Goal: Task Accomplishment & Management: Manage account settings

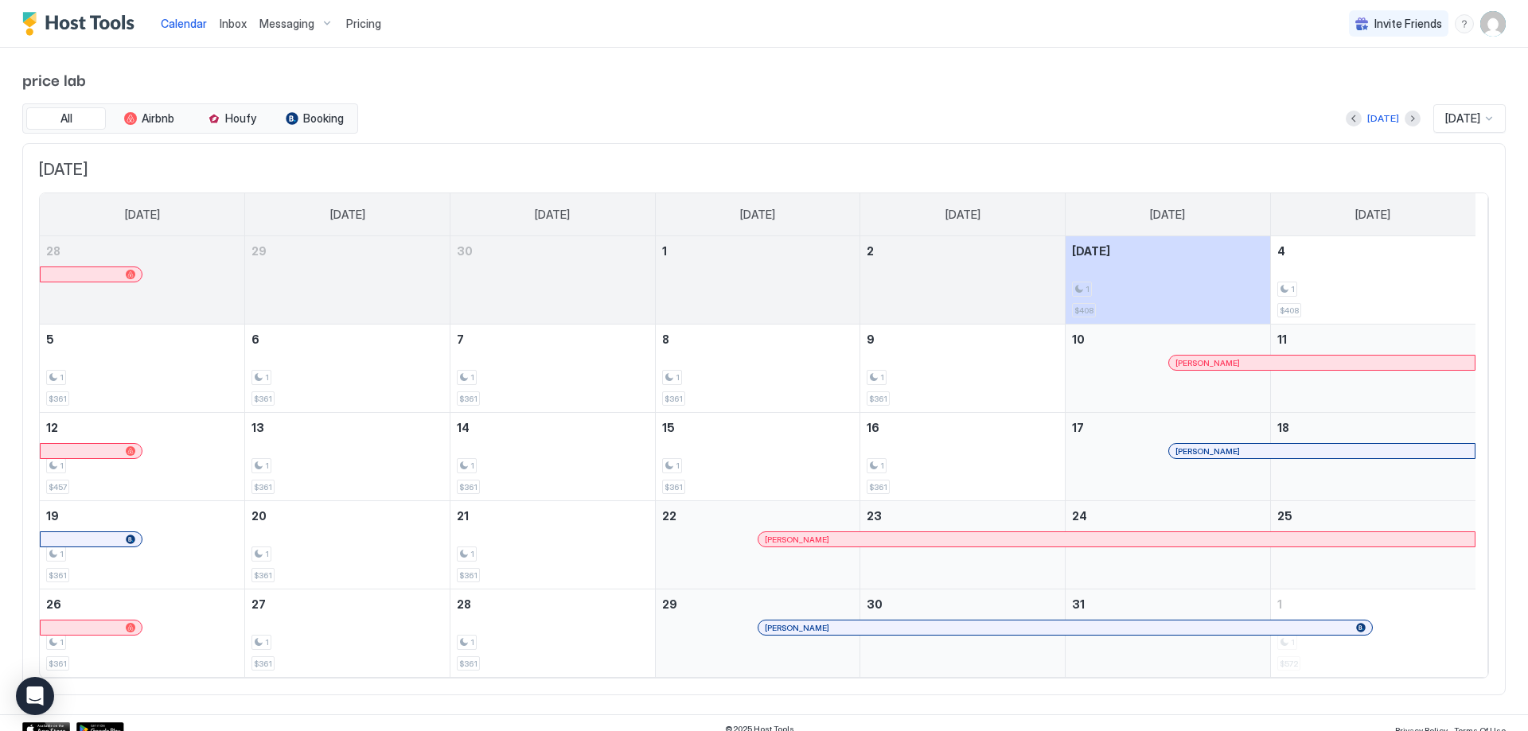
click at [270, 27] on span "Messaging" at bounding box center [286, 24] width 55 height 14
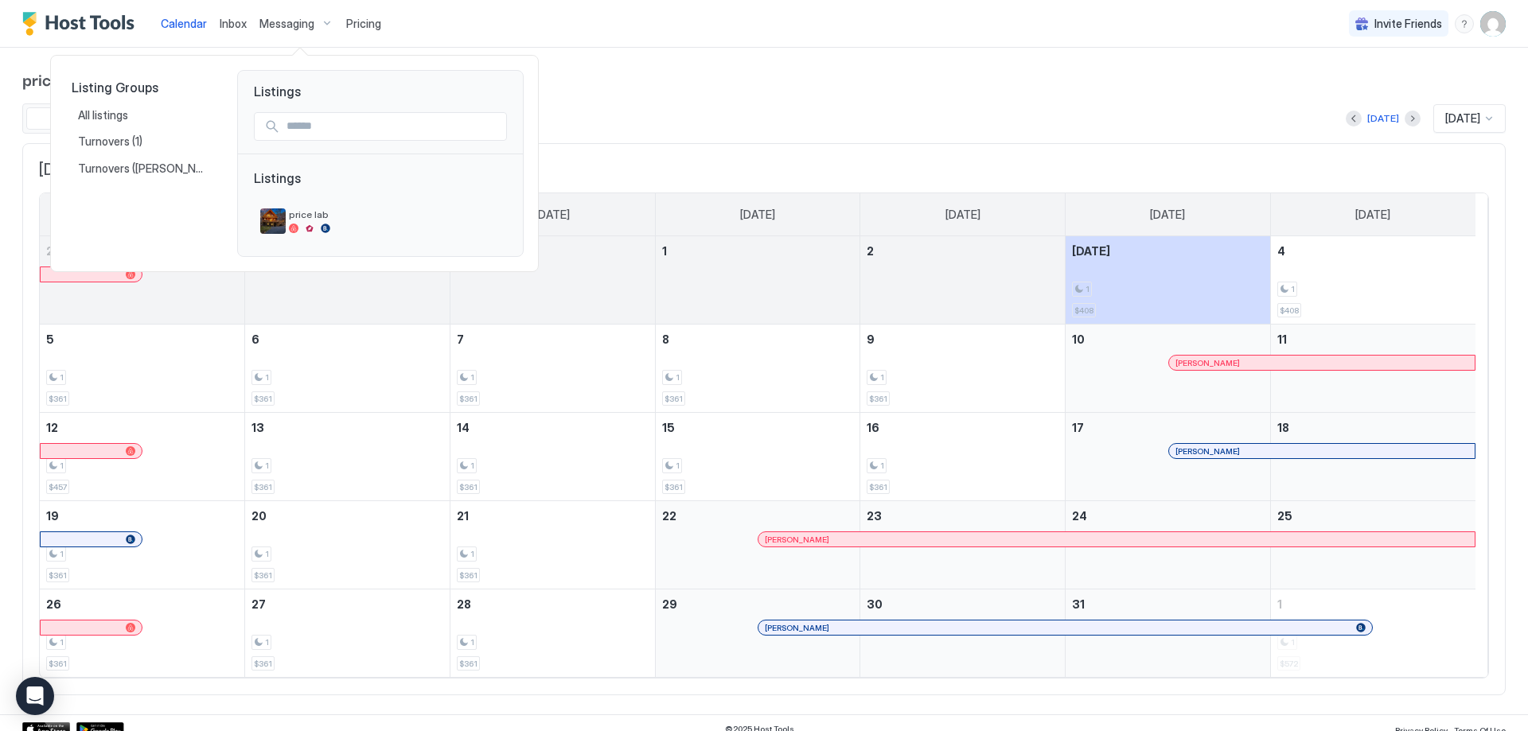
click at [273, 24] on div at bounding box center [764, 365] width 1528 height 731
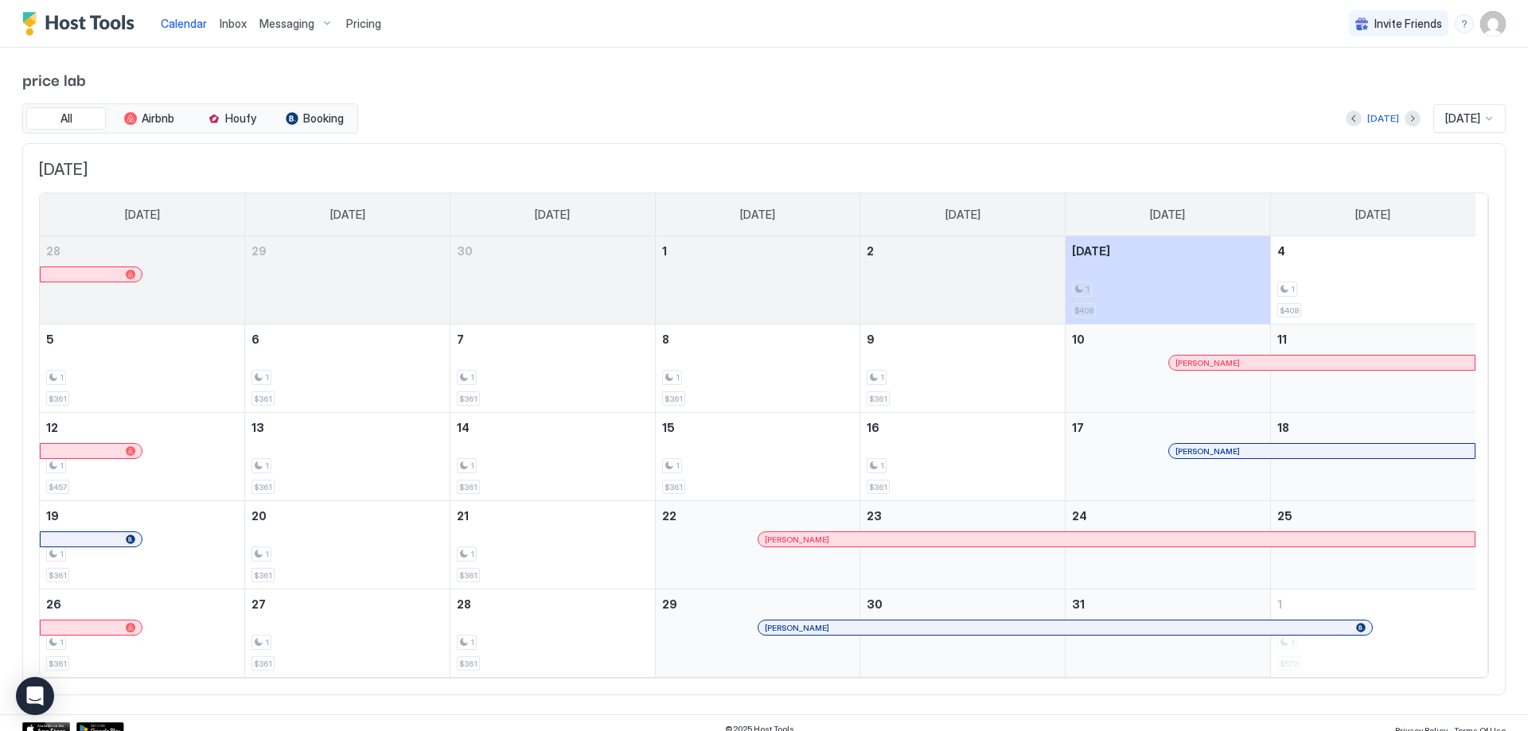
click at [236, 24] on span "Inbox" at bounding box center [233, 24] width 27 height 14
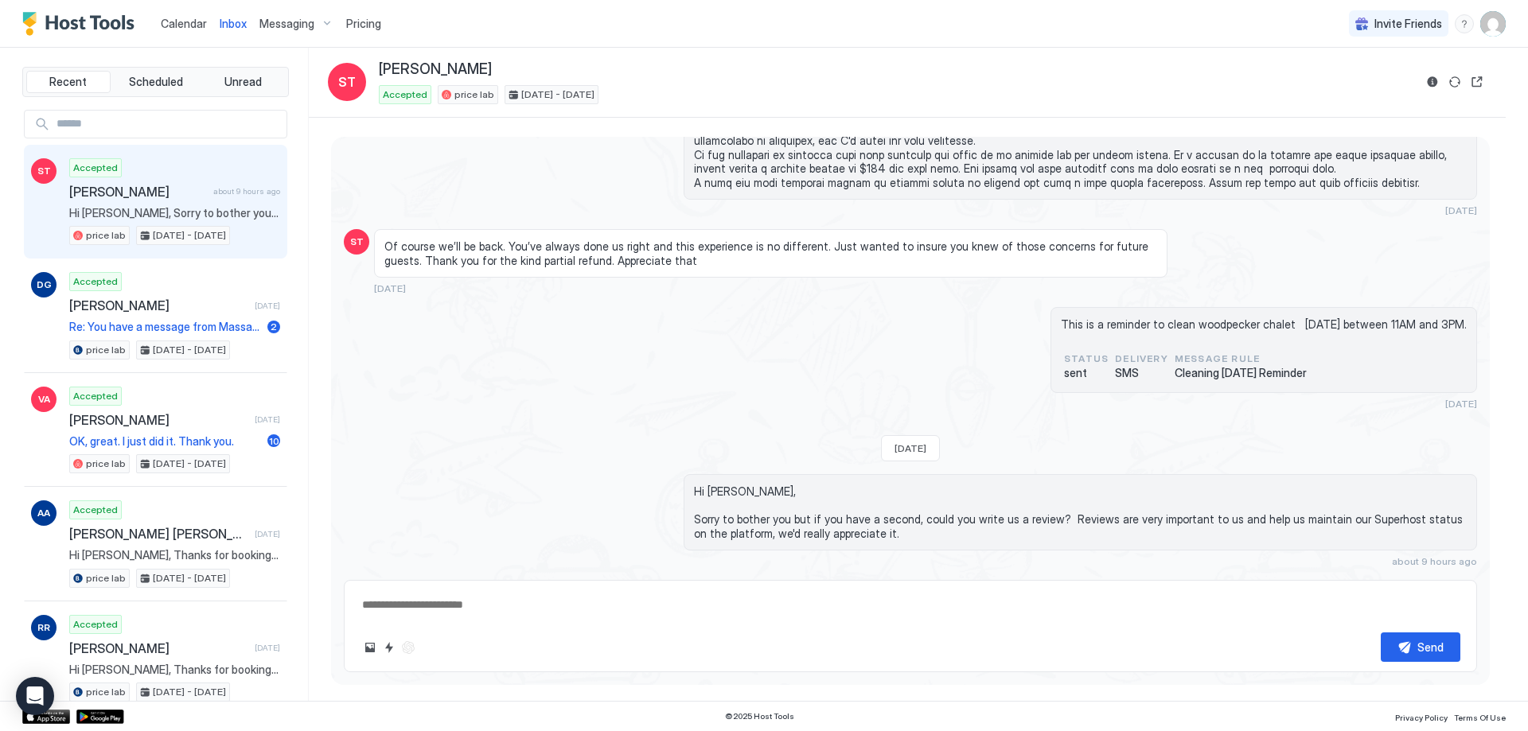
scroll to position [3618, 0]
type textarea "*"
click at [285, 21] on span "Messaging" at bounding box center [286, 24] width 55 height 14
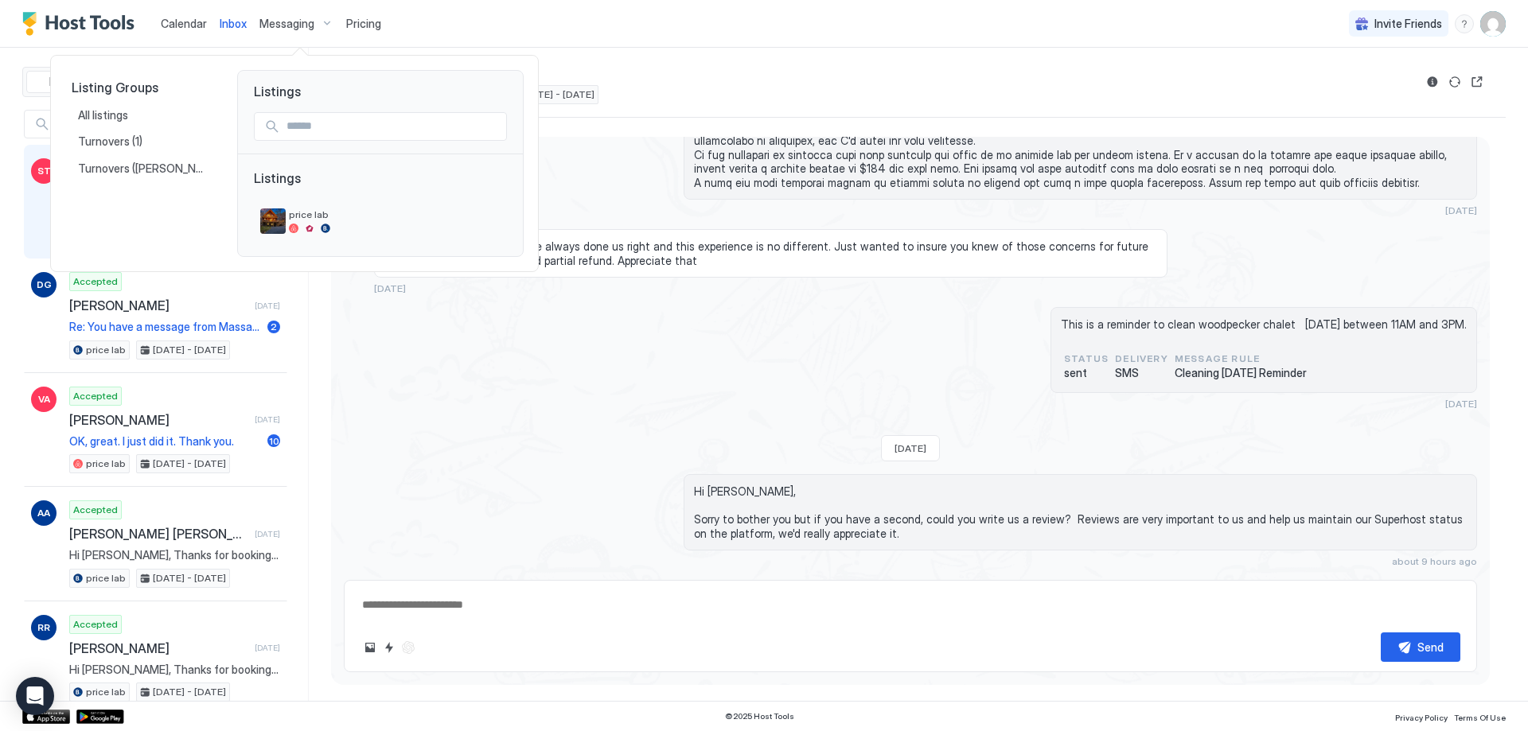
click at [278, 182] on span "Listings" at bounding box center [380, 186] width 253 height 32
click at [106, 116] on span "All listings" at bounding box center [104, 115] width 53 height 14
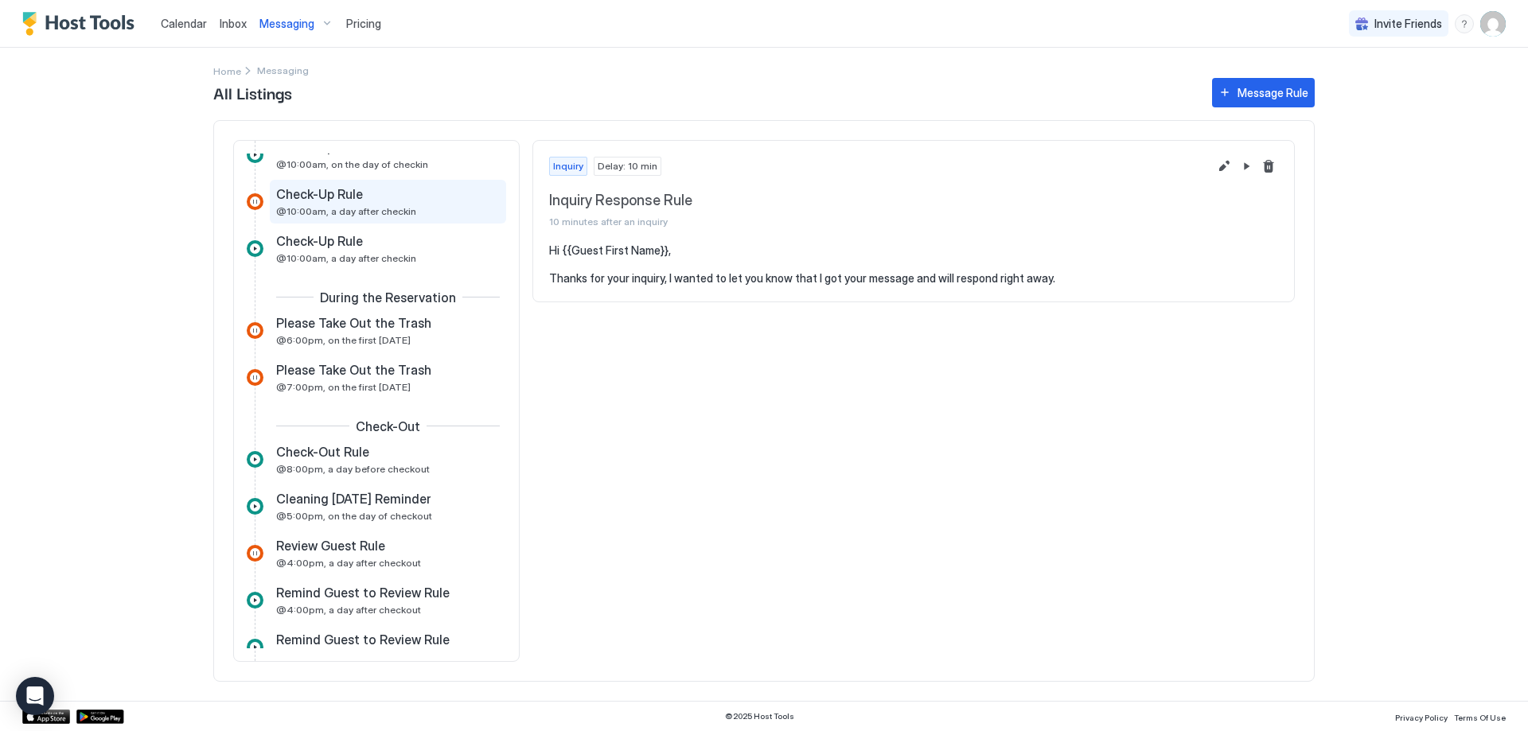
scroll to position [557, 0]
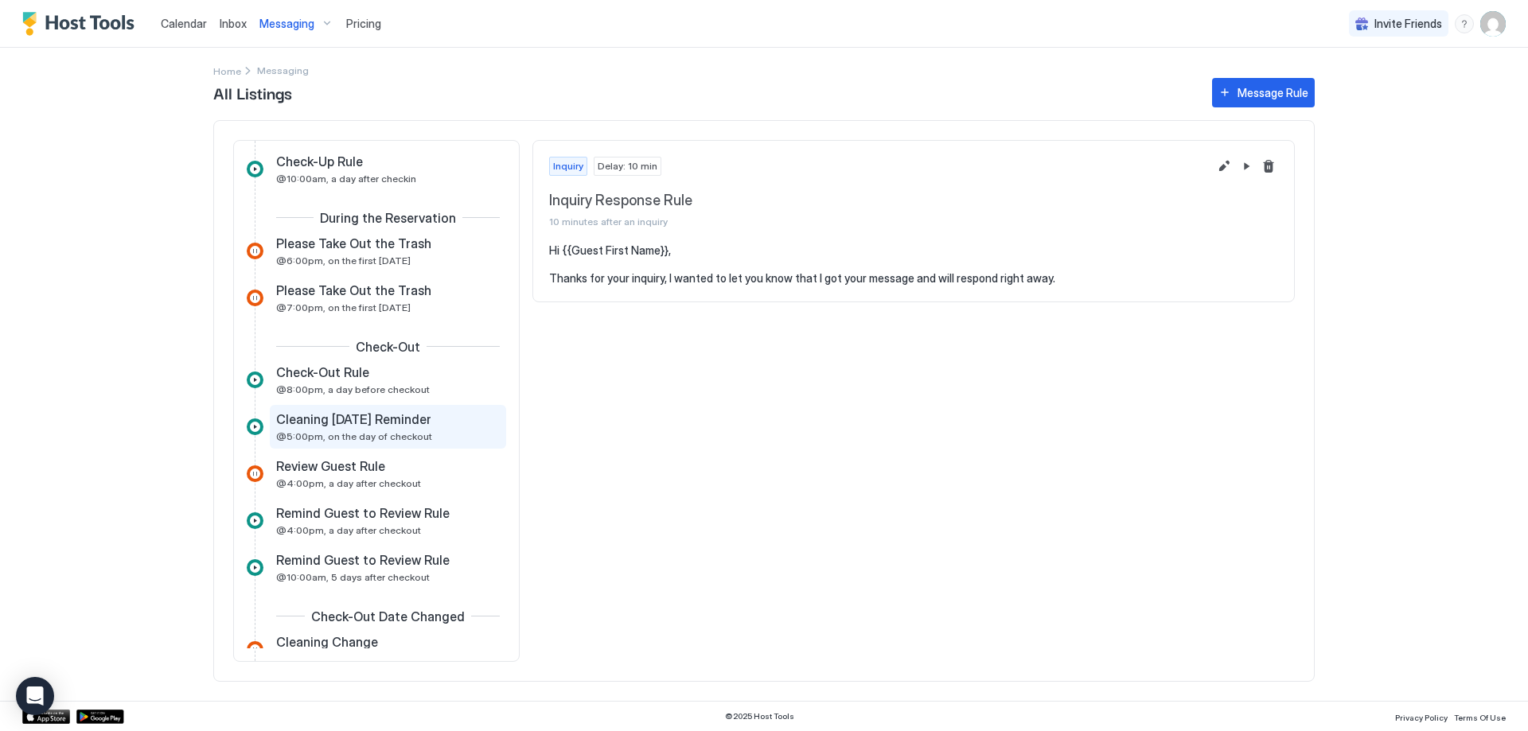
click at [401, 439] on span "@5:00pm, on the day of checkout" at bounding box center [354, 437] width 156 height 12
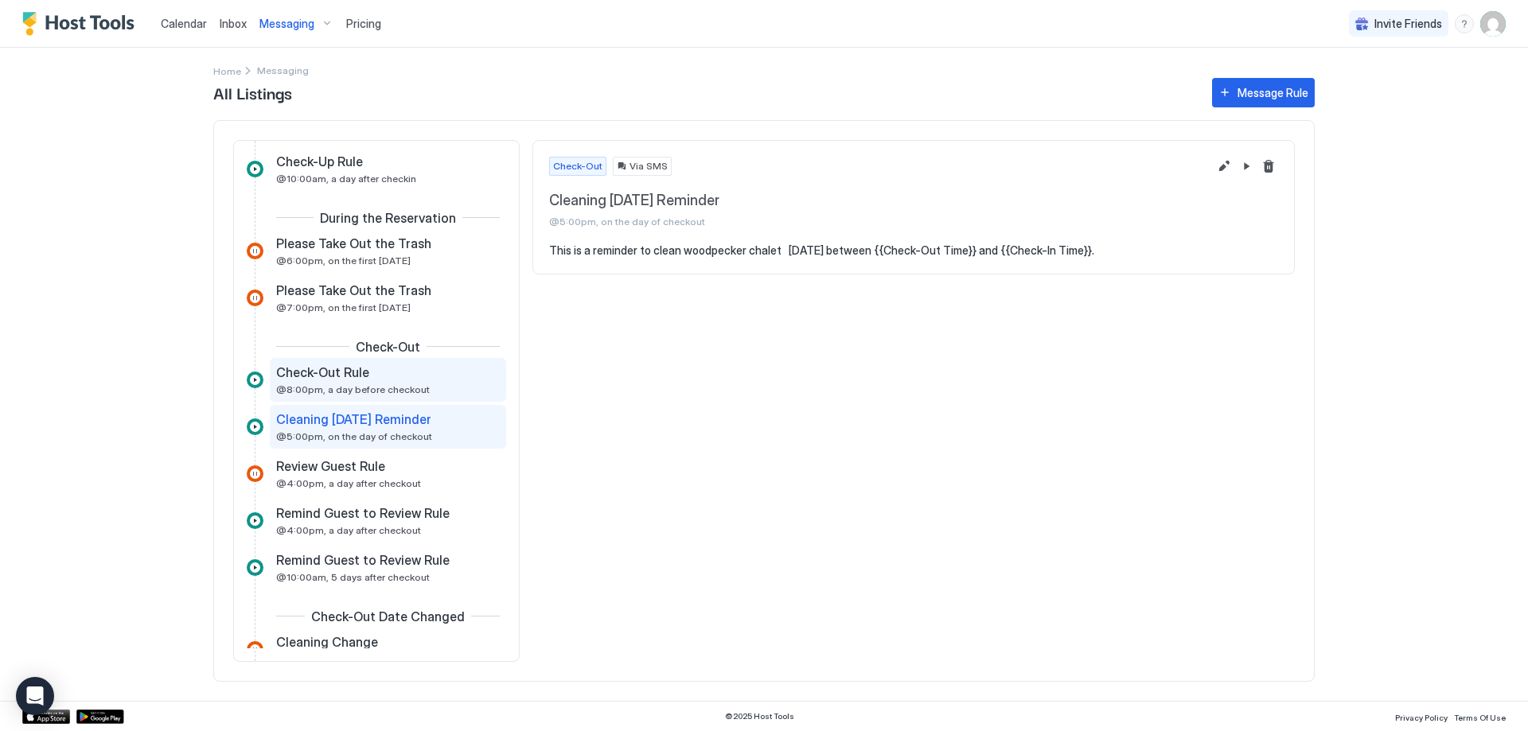
click at [394, 382] on div "Check-Out Rule @8:00pm, a day before checkout" at bounding box center [376, 380] width 201 height 31
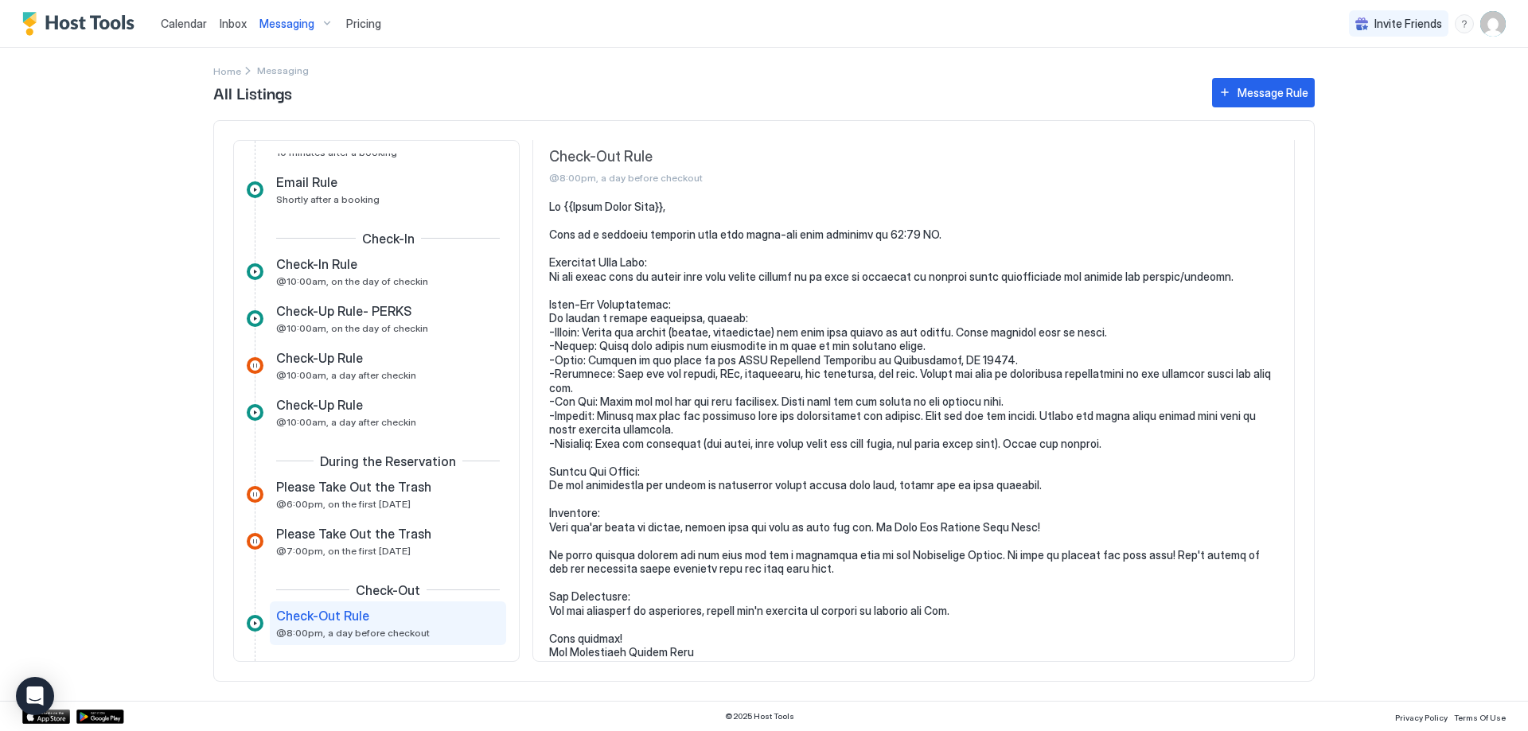
scroll to position [239, 0]
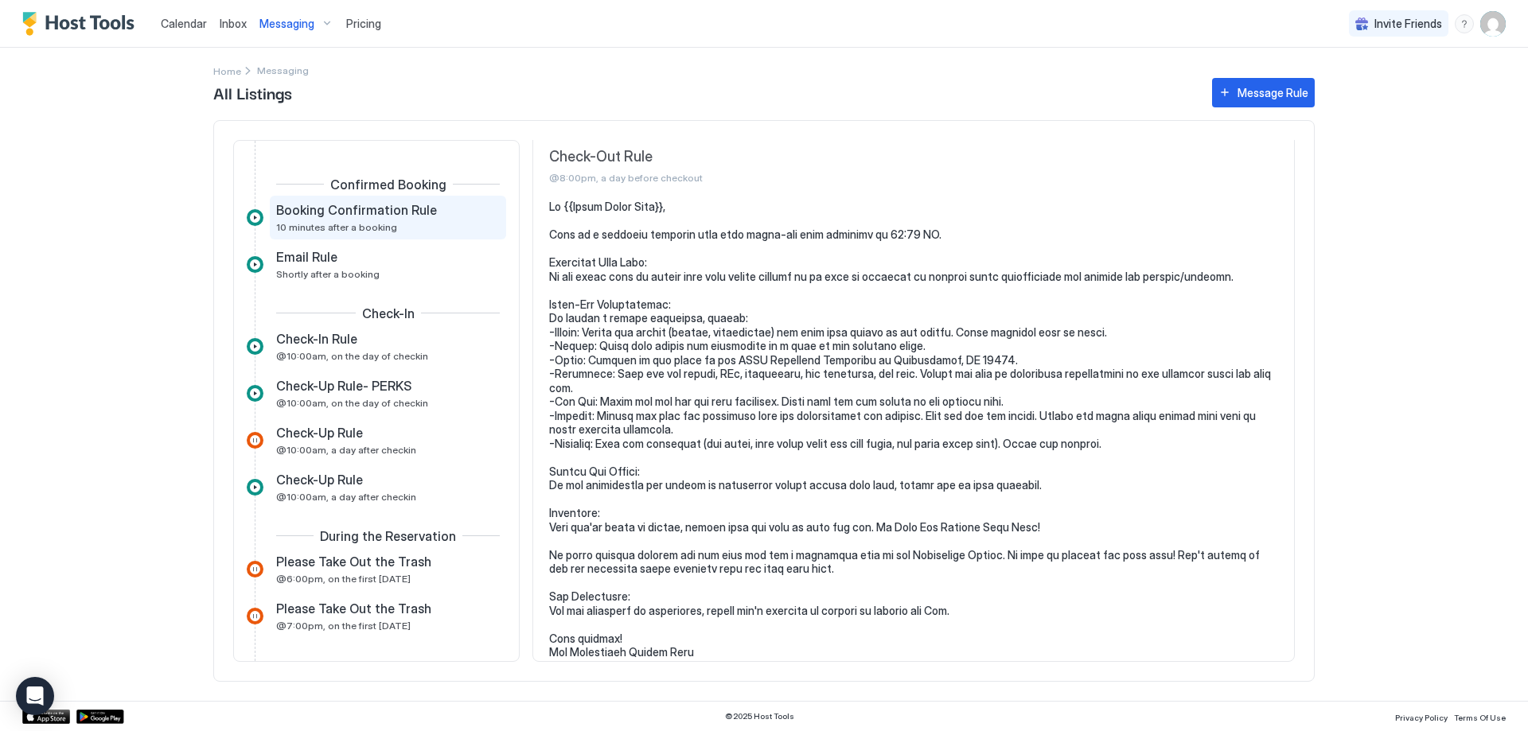
click at [381, 227] on span "10 minutes after a booking" at bounding box center [336, 227] width 121 height 12
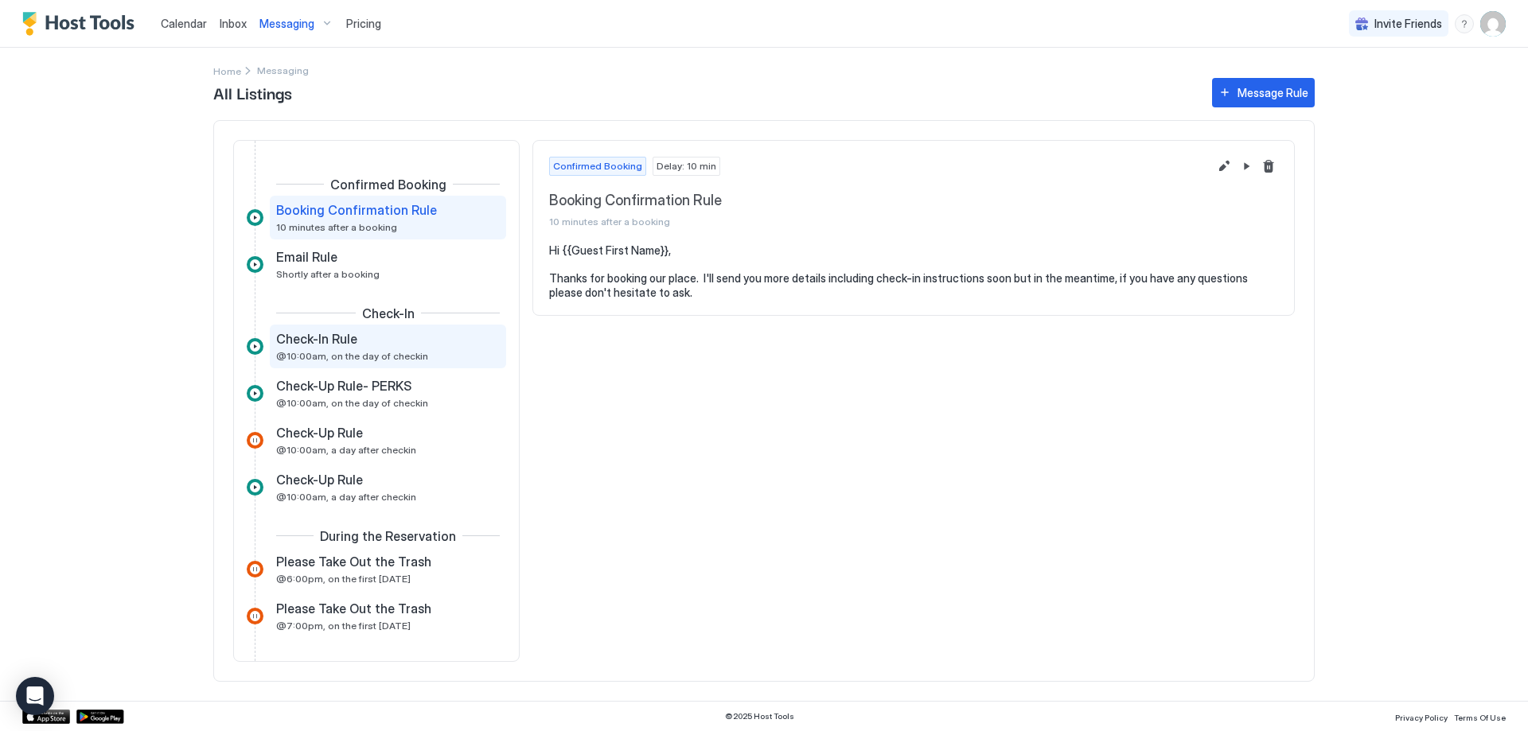
click at [375, 351] on span "@10:00am, on the day of checkin" at bounding box center [352, 356] width 152 height 12
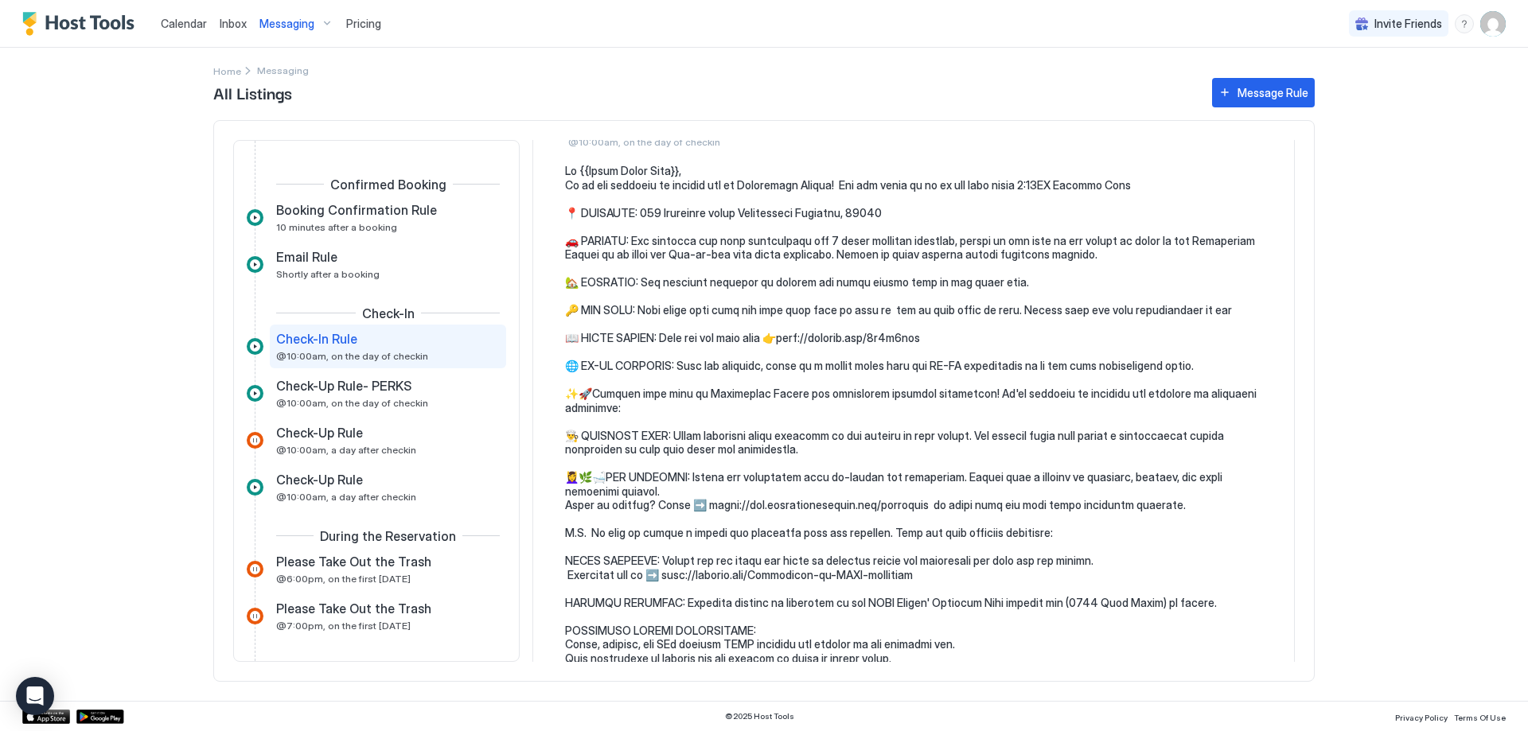
scroll to position [159, 0]
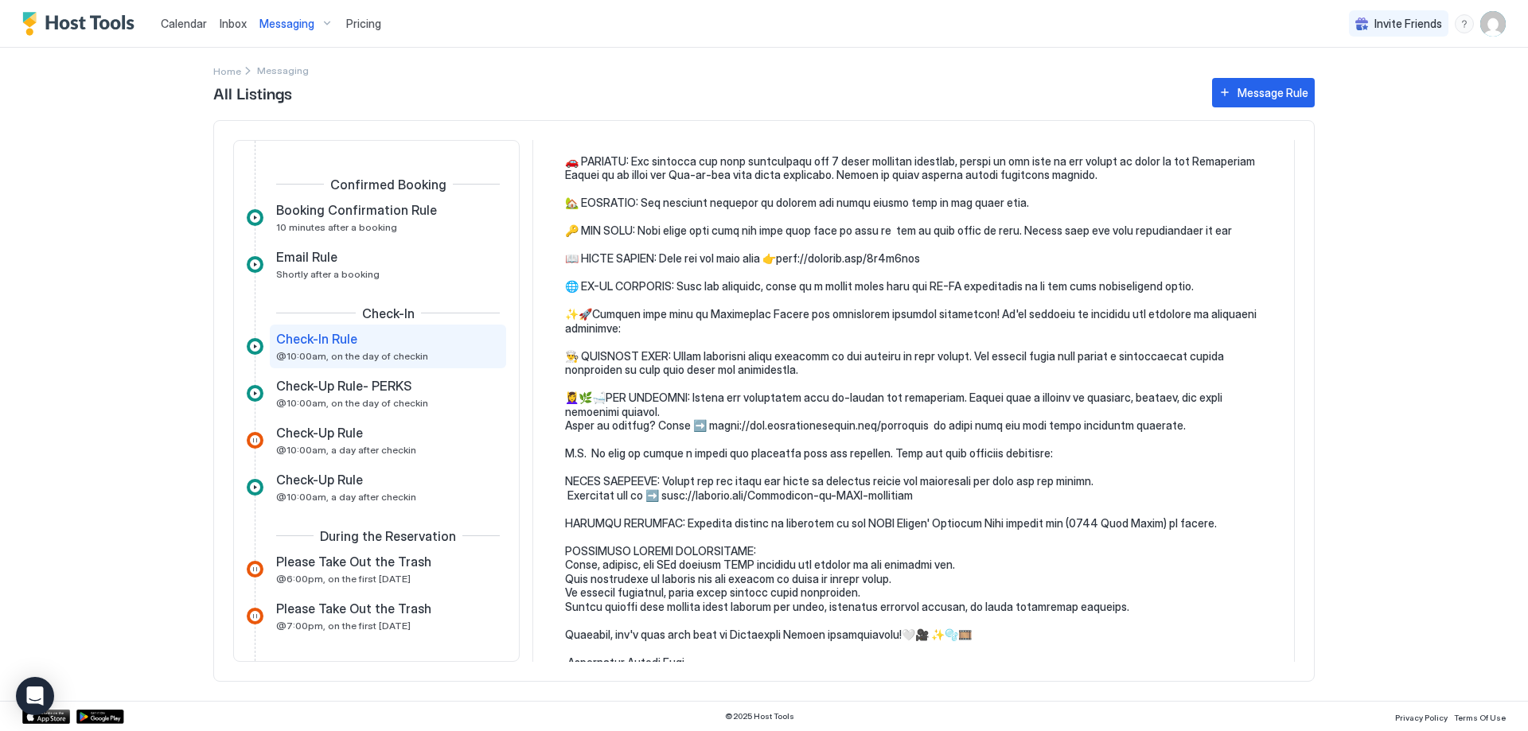
click at [899, 498] on pre at bounding box center [921, 376] width 713 height 585
click at [977, 497] on pre at bounding box center [921, 376] width 713 height 585
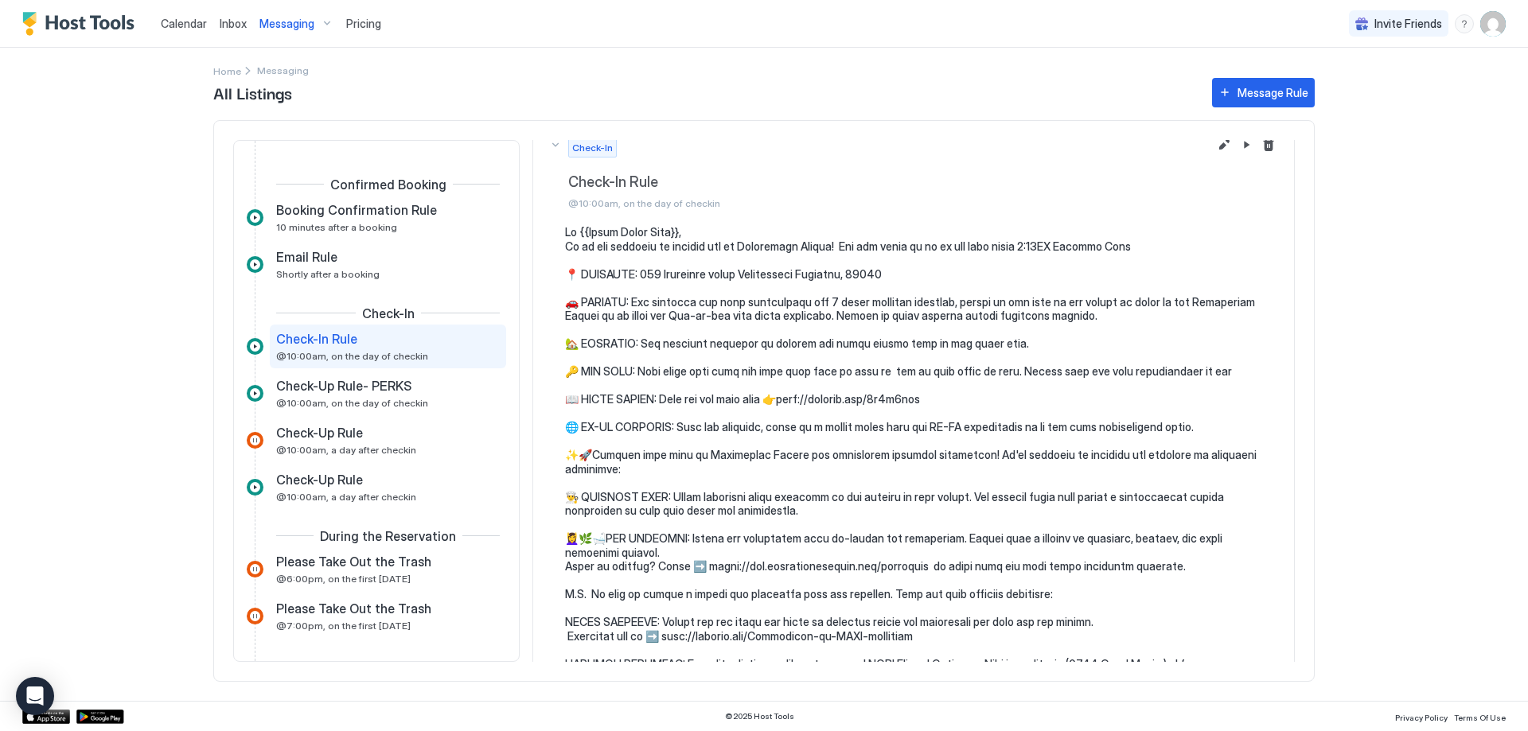
scroll to position [0, 0]
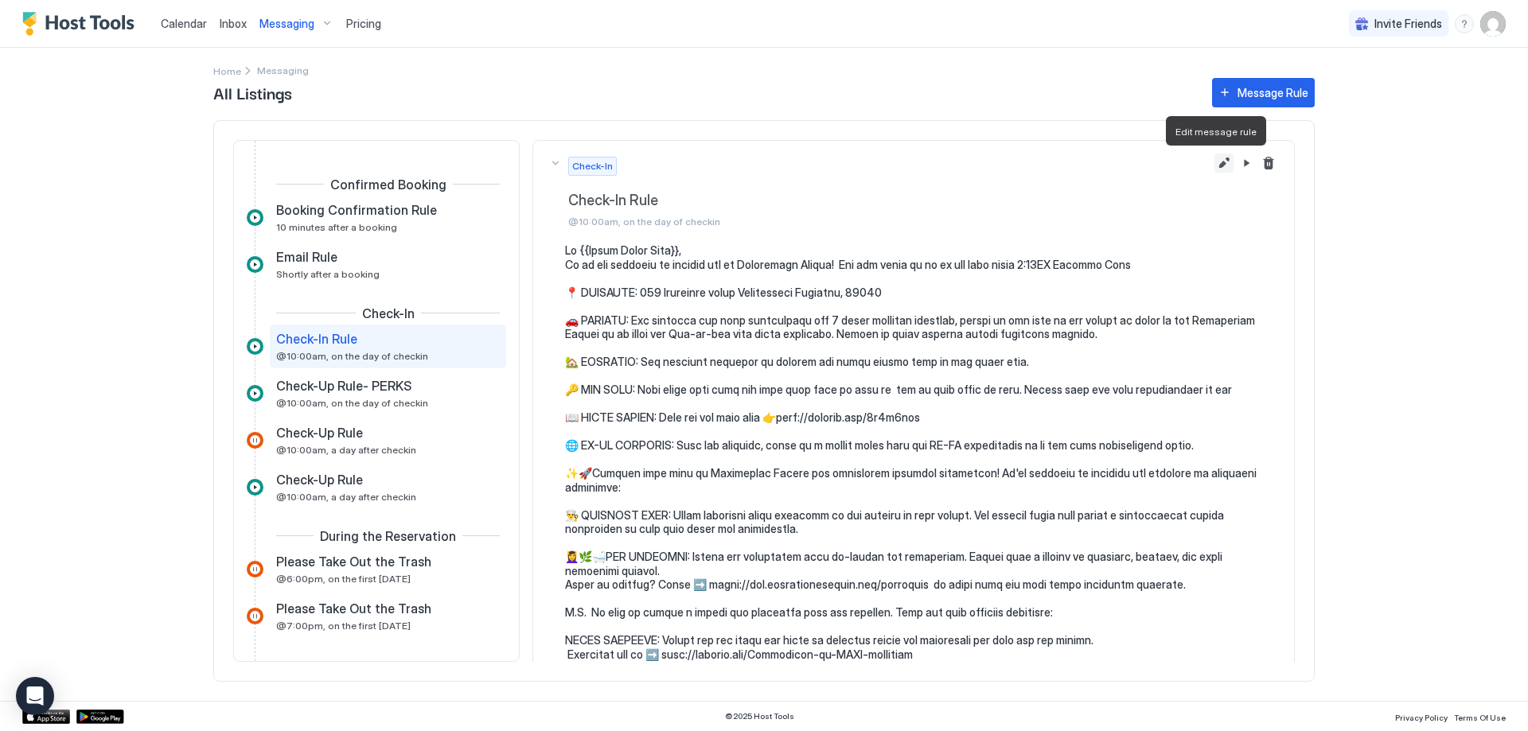
click at [1215, 164] on button "Edit message rule" at bounding box center [1224, 163] width 19 height 19
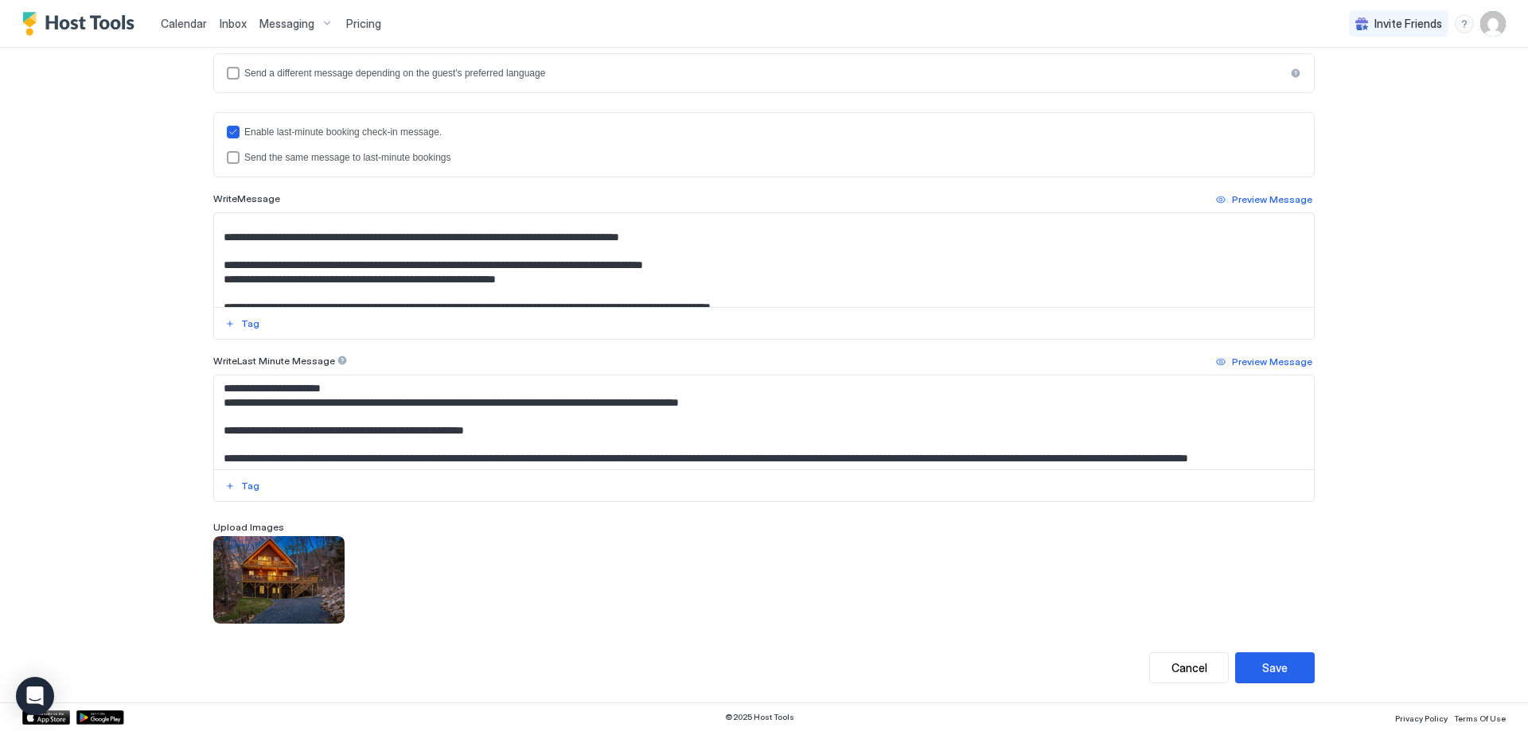
scroll to position [318, 0]
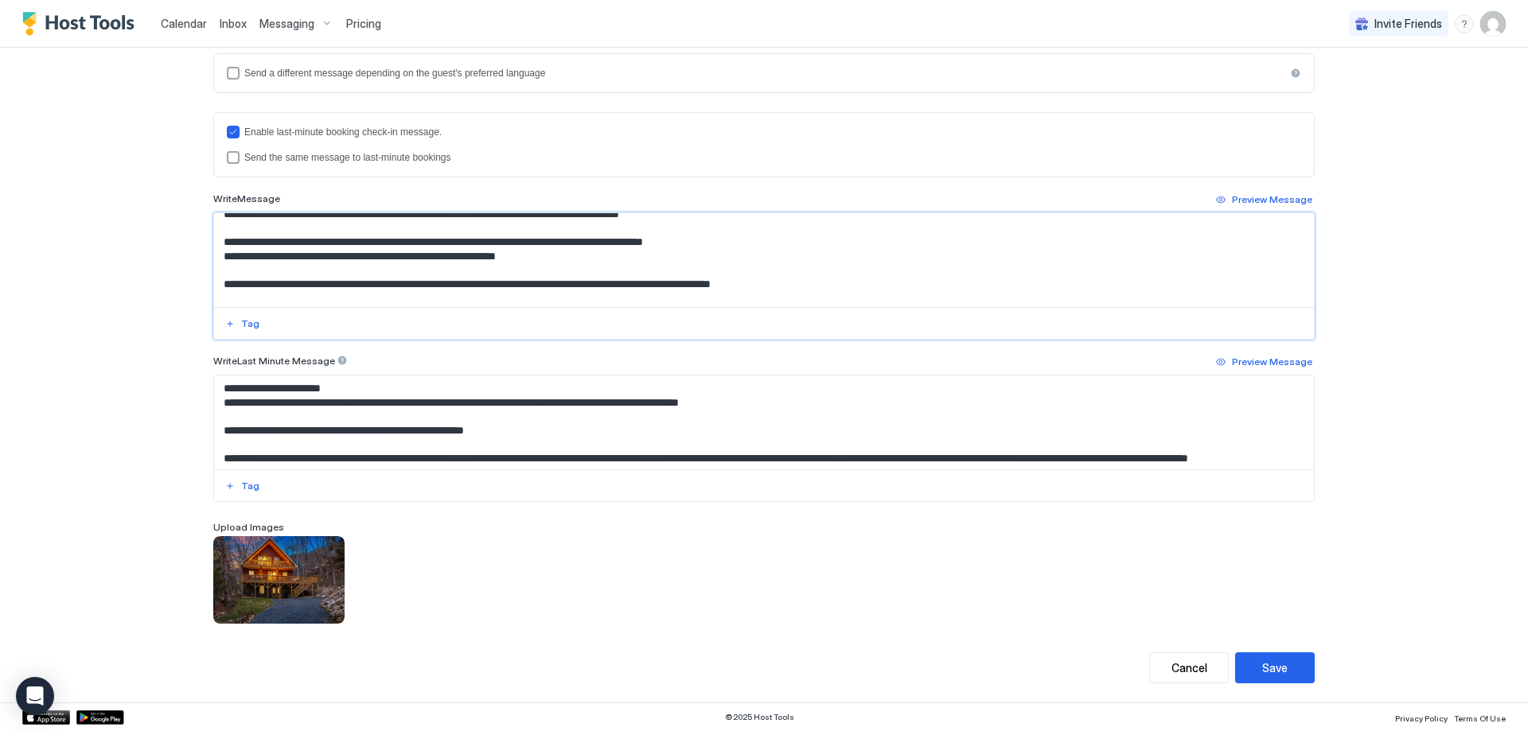
drag, startPoint x: 326, startPoint y: 270, endPoint x: 570, endPoint y: 279, distance: 244.5
click at [570, 279] on textarea "Input Field" at bounding box center [764, 260] width 1100 height 94
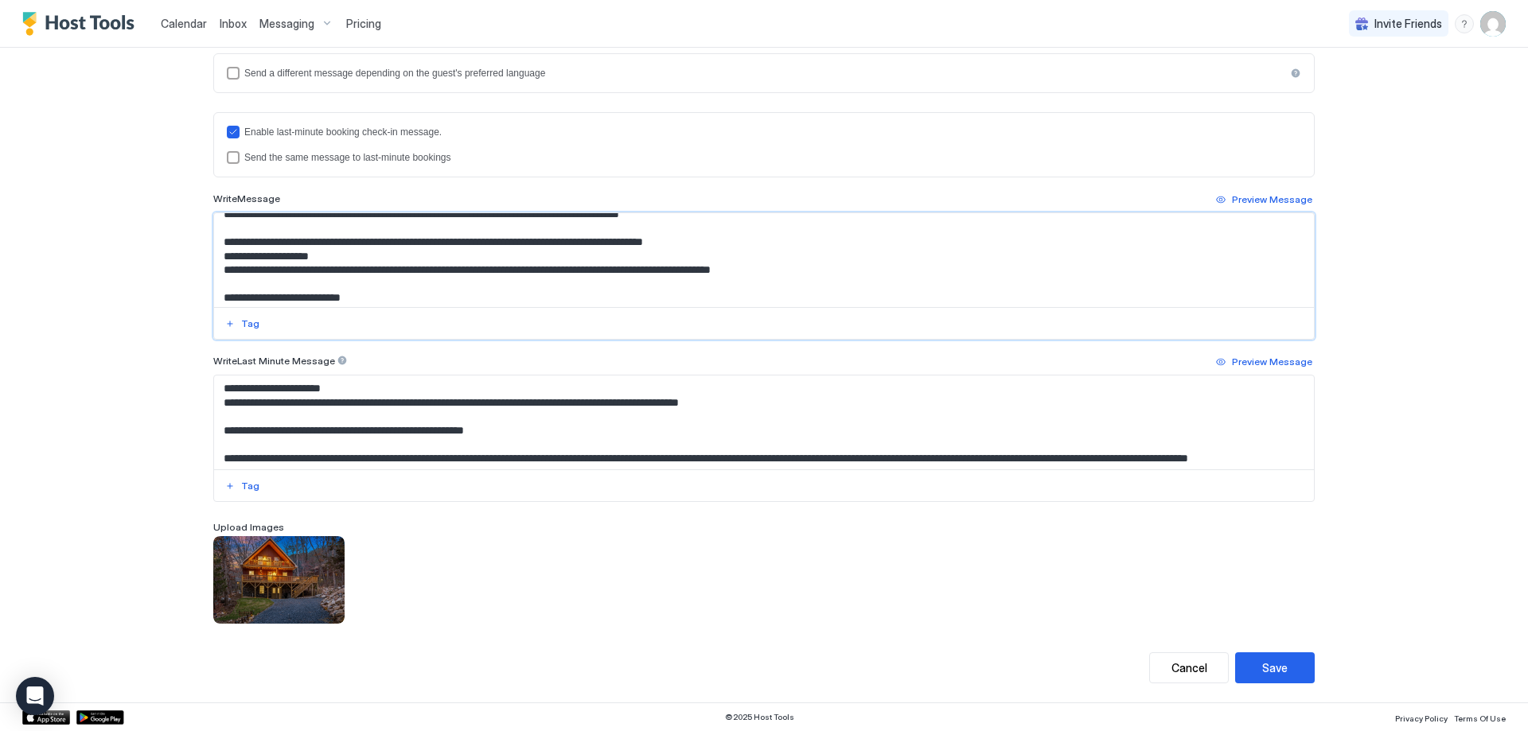
paste textarea "**********"
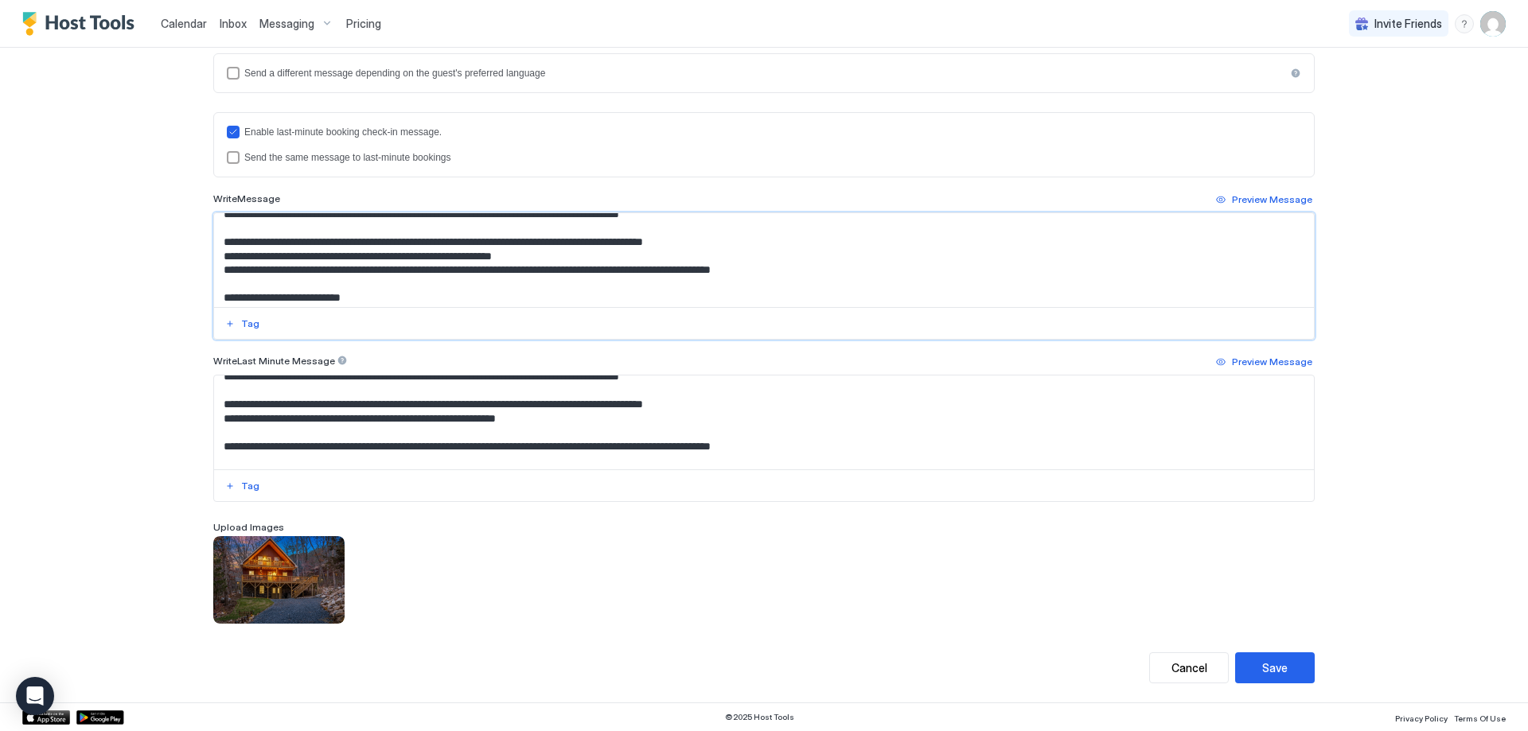
type textarea "**********"
drag, startPoint x: 327, startPoint y: 432, endPoint x: 564, endPoint y: 433, distance: 237.2
click at [564, 433] on textarea "Input Field" at bounding box center [764, 423] width 1100 height 94
paste textarea "**********"
type textarea "**********"
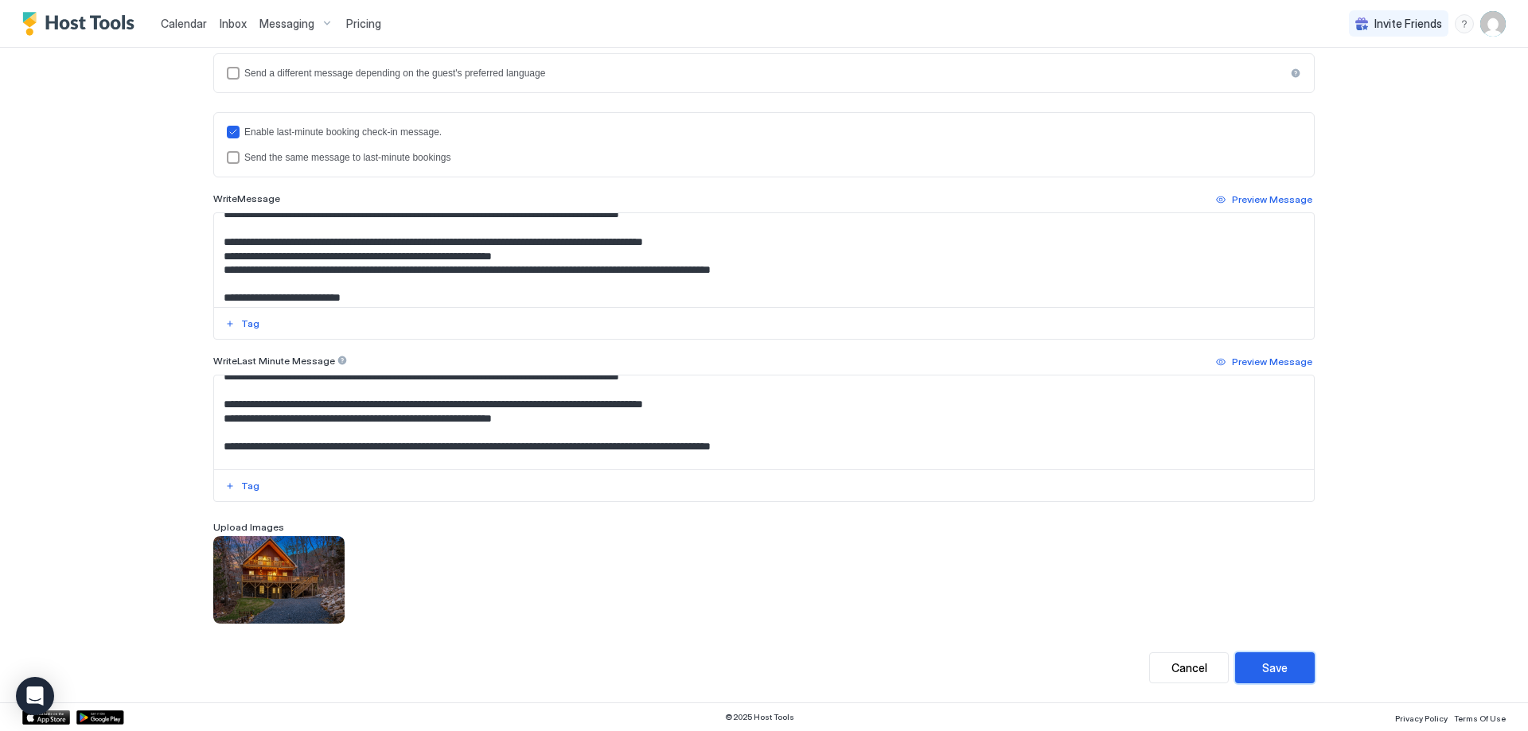
click at [1281, 673] on div "Save" at bounding box center [1274, 668] width 25 height 17
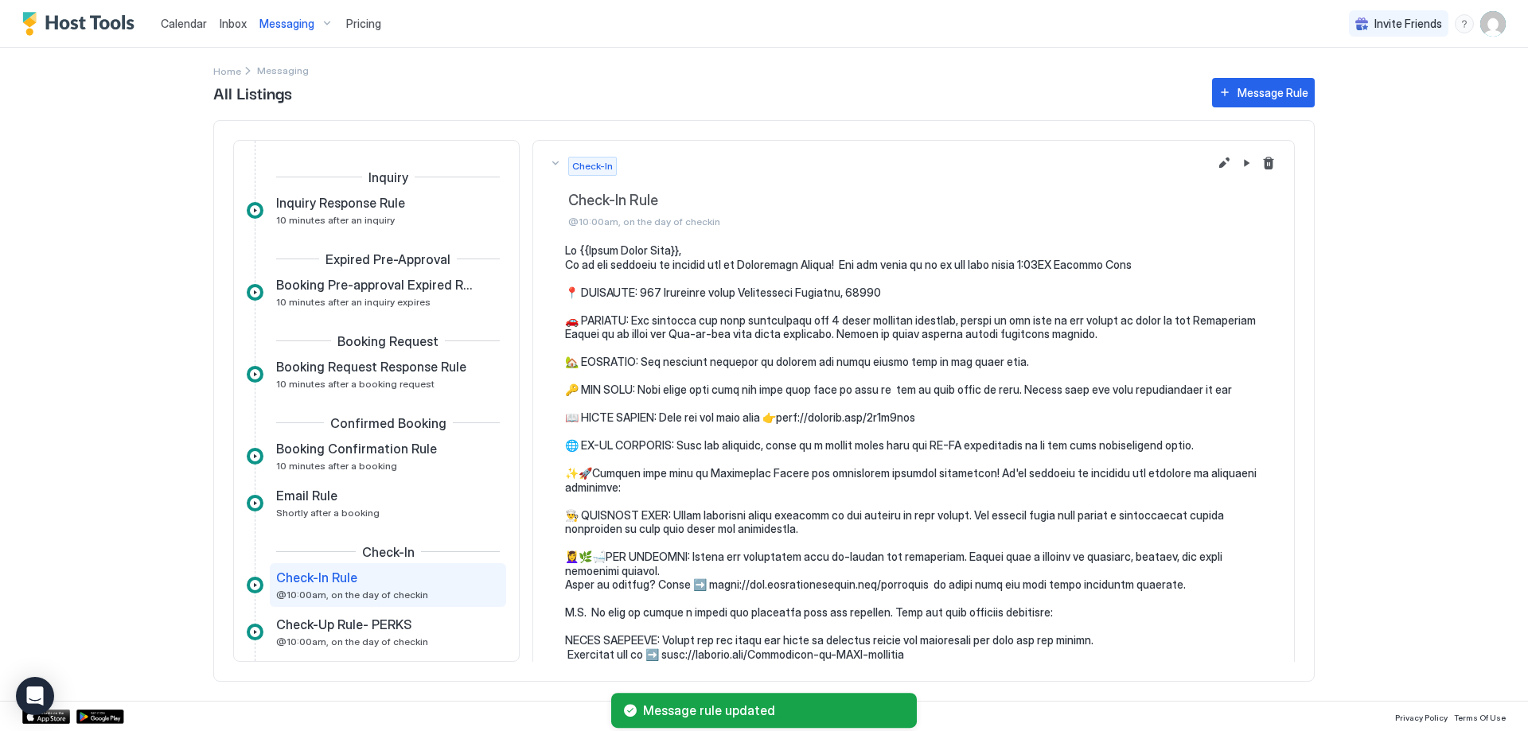
scroll to position [186, 0]
